Goal: Check status: Check status

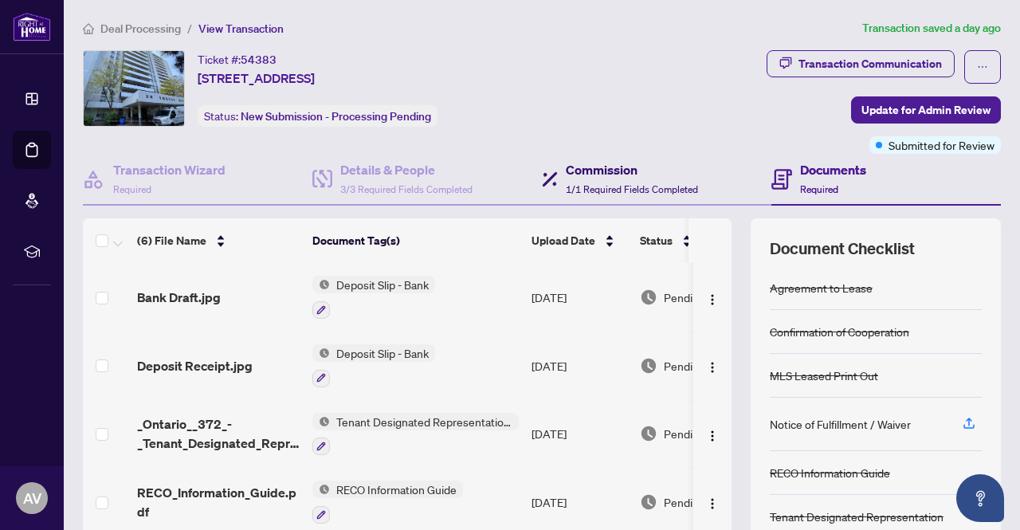
click at [619, 174] on h4 "Commission" at bounding box center [632, 169] width 132 height 19
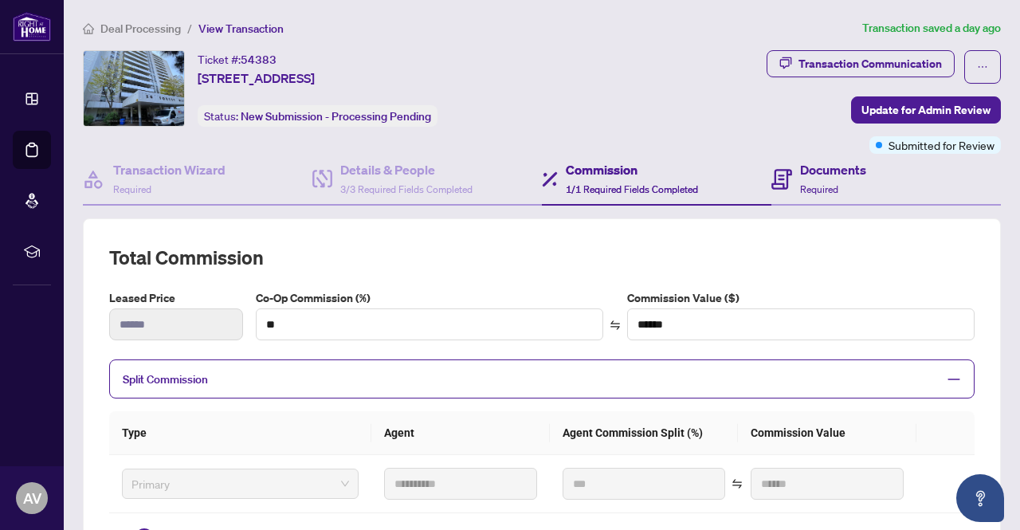
click at [865, 172] on div "Documents Required" at bounding box center [885, 180] width 229 height 52
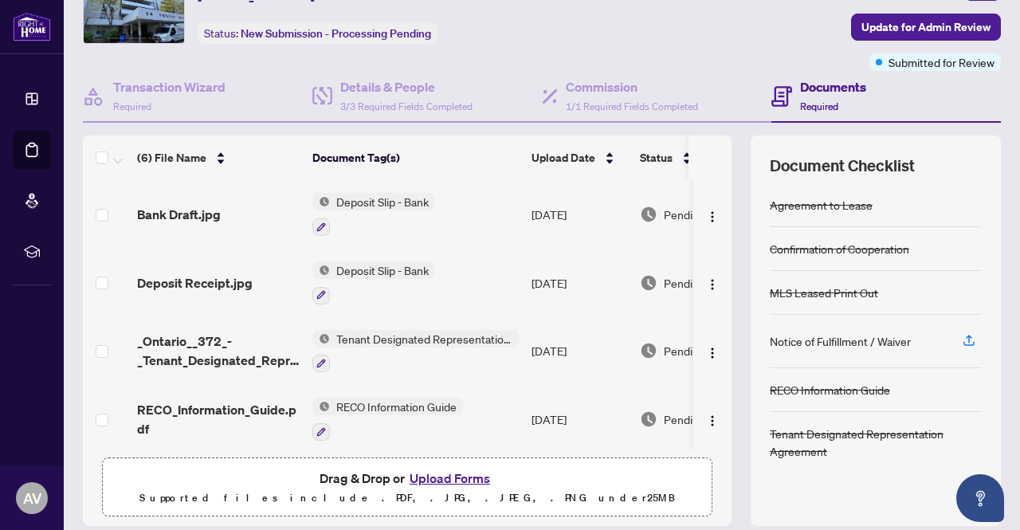
scroll to position [135, 0]
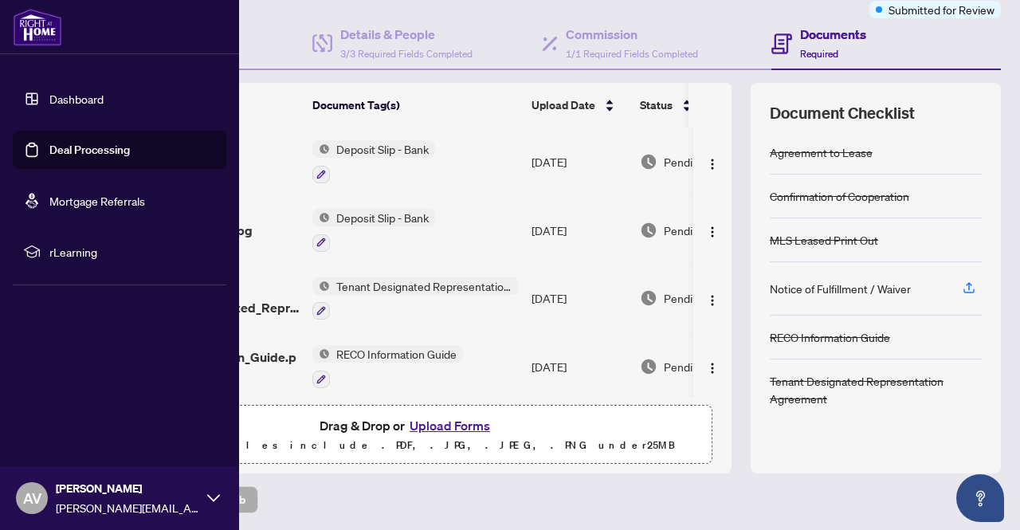
click at [58, 106] on link "Dashboard" at bounding box center [76, 99] width 54 height 14
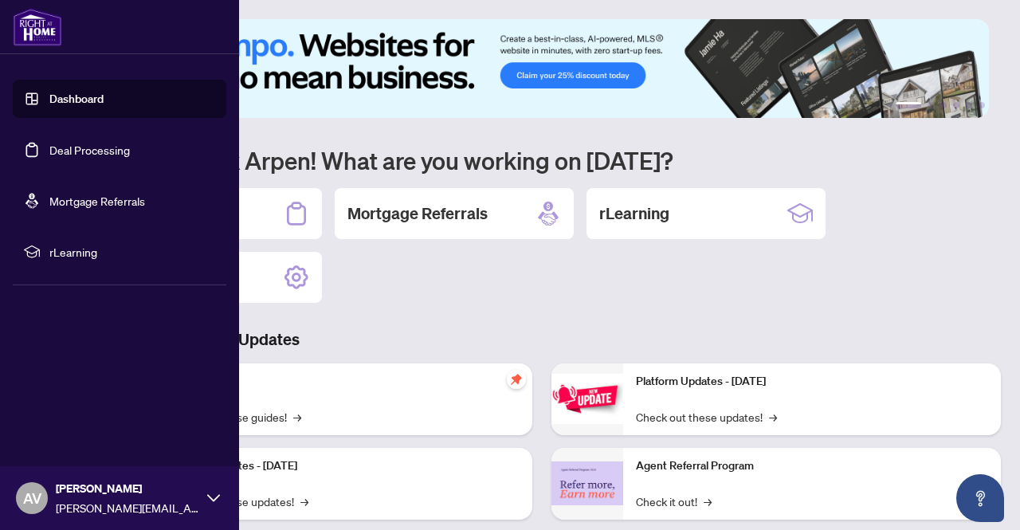
click at [116, 154] on link "Deal Processing" at bounding box center [89, 150] width 80 height 14
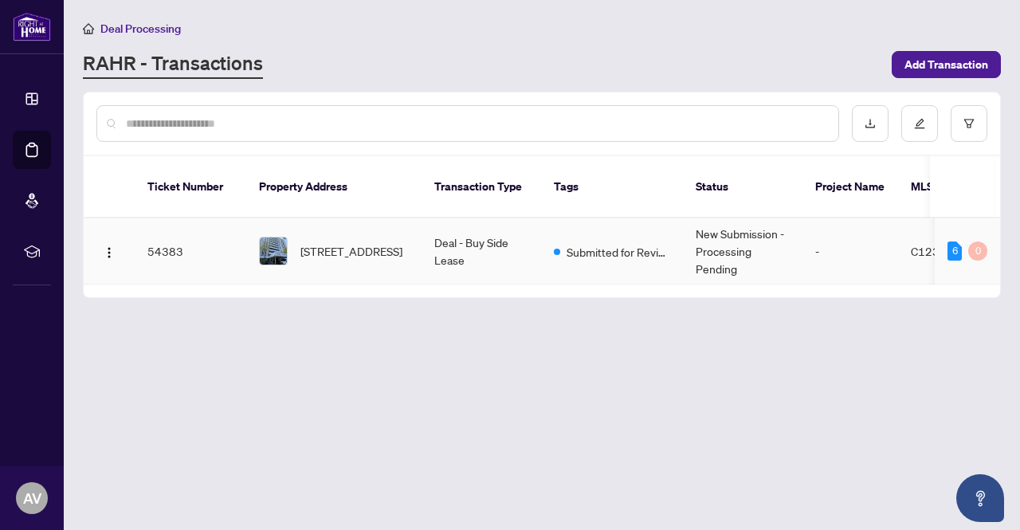
drag, startPoint x: 590, startPoint y: 265, endPoint x: 631, endPoint y: 263, distance: 40.7
click at [631, 263] on td "Submitted for Review" at bounding box center [612, 251] width 142 height 66
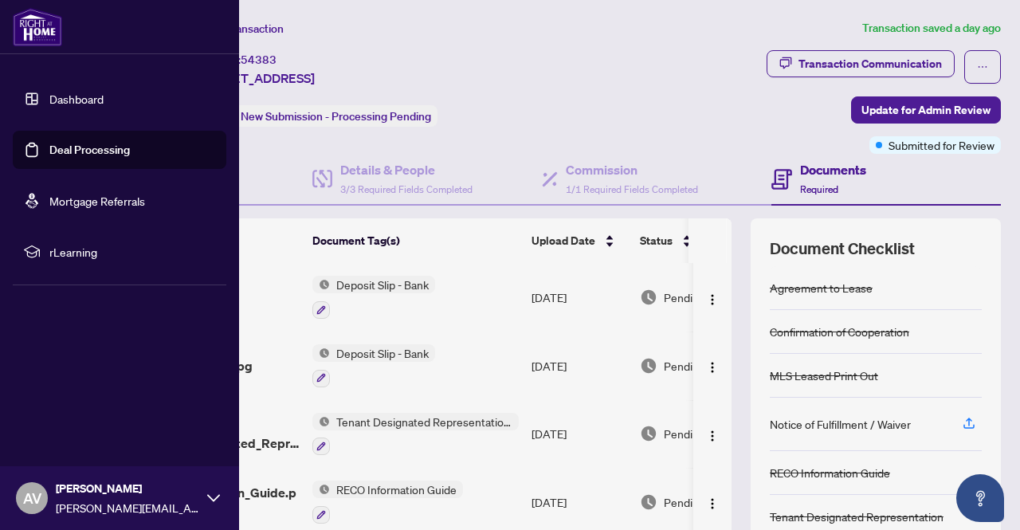
click at [49, 101] on link "Dashboard" at bounding box center [76, 99] width 54 height 14
